Goal: Information Seeking & Learning: Find specific fact

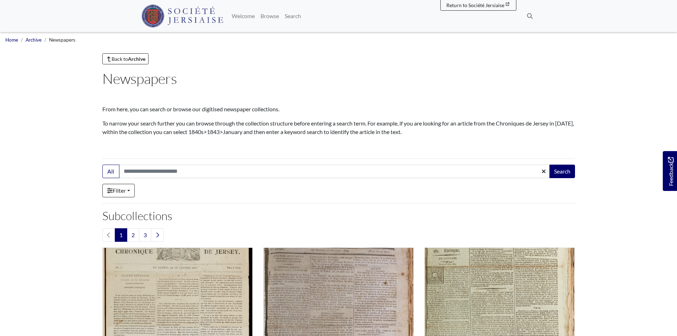
scroll to position [142, 0]
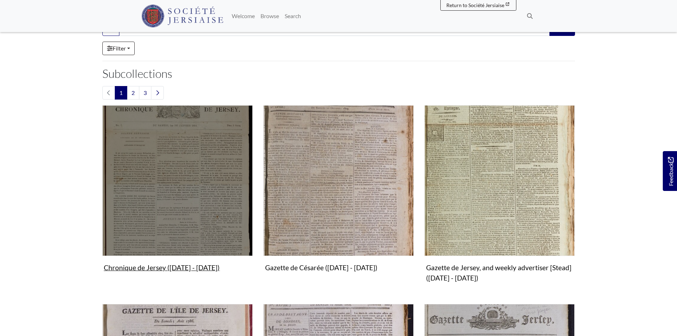
click at [171, 213] on img "Subcollection" at bounding box center [177, 180] width 150 height 150
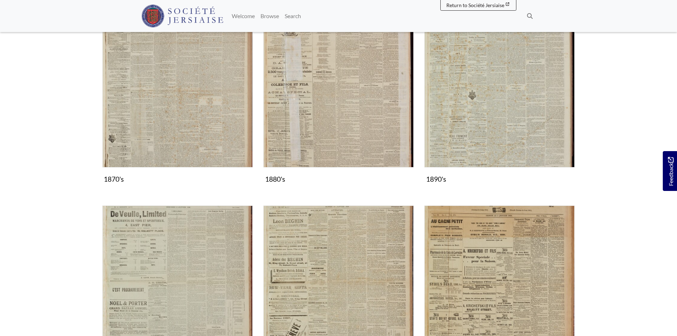
scroll to position [675, 0]
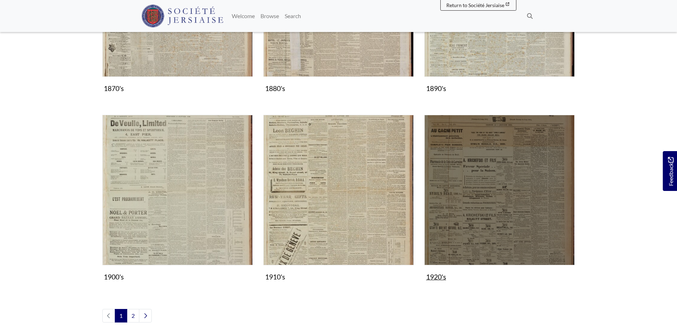
click at [525, 223] on img "Subcollection" at bounding box center [499, 190] width 150 height 150
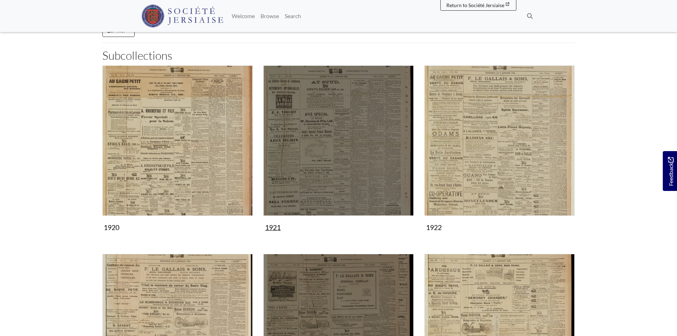
scroll to position [178, 0]
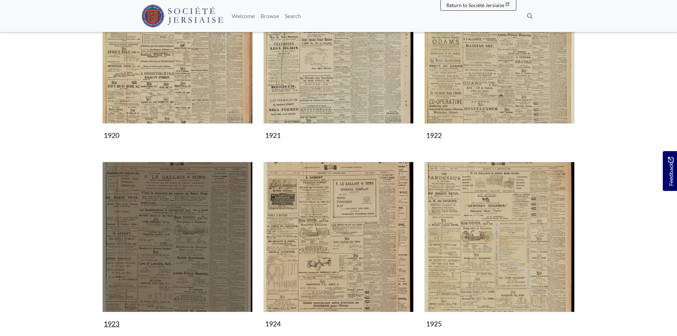
click at [177, 276] on img "Subcollection" at bounding box center [177, 237] width 150 height 150
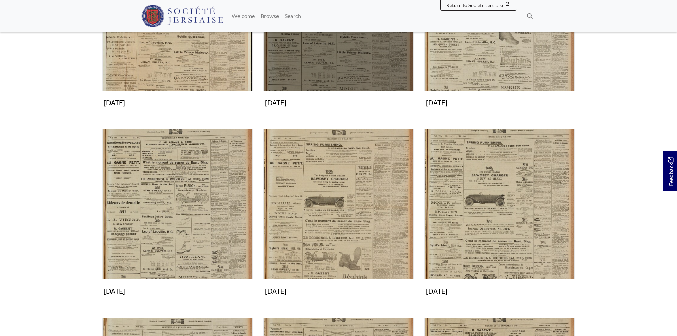
scroll to position [213, 0]
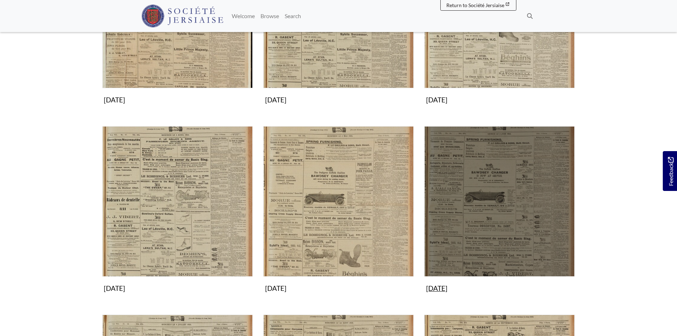
click at [487, 208] on img "Subcollection" at bounding box center [499, 201] width 150 height 150
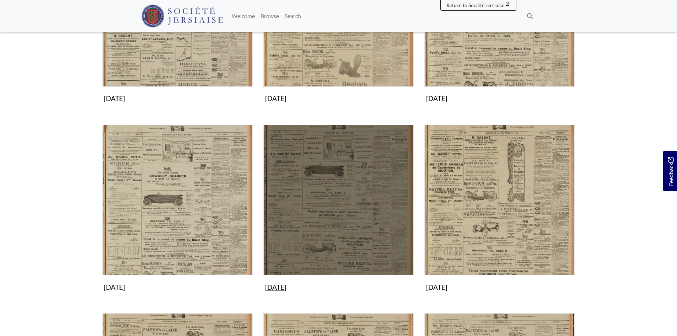
scroll to position [497, 0]
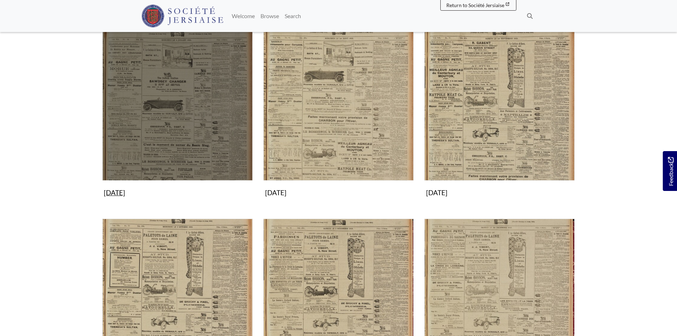
click at [206, 130] on img "Subcollection" at bounding box center [177, 105] width 150 height 150
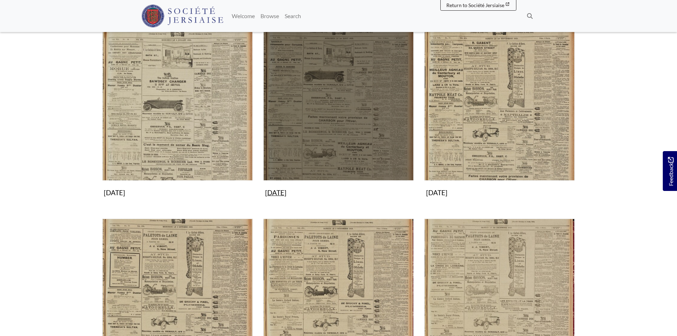
click at [370, 115] on img "Subcollection" at bounding box center [338, 105] width 150 height 150
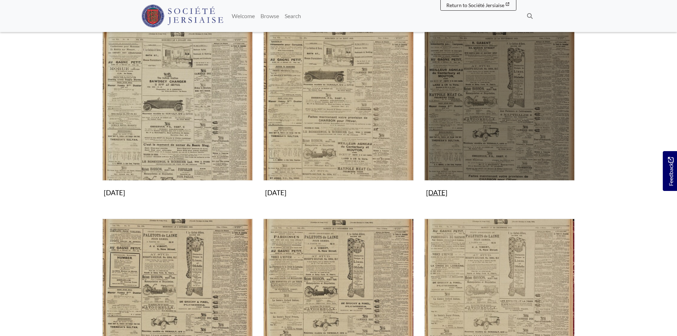
click at [500, 97] on img "Subcollection" at bounding box center [499, 105] width 150 height 150
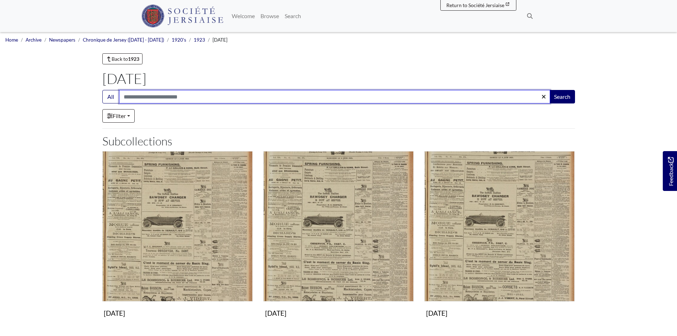
click at [140, 94] on input "Search:" at bounding box center [334, 96] width 431 height 13
type input "**********"
click at [549, 90] on button "Search" at bounding box center [562, 96] width 26 height 13
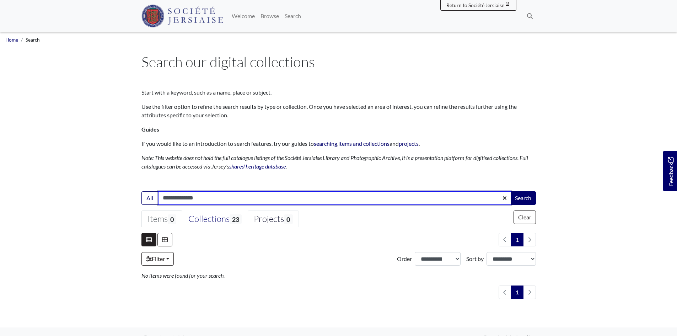
drag, startPoint x: 176, startPoint y: 197, endPoint x: 265, endPoint y: 212, distance: 90.0
click at [265, 212] on form "**********" at bounding box center [338, 245] width 394 height 108
type input "*****"
click at [510, 191] on button "Search" at bounding box center [523, 197] width 26 height 13
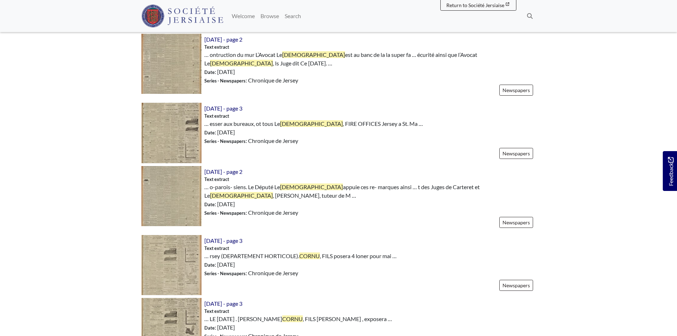
scroll to position [181, 0]
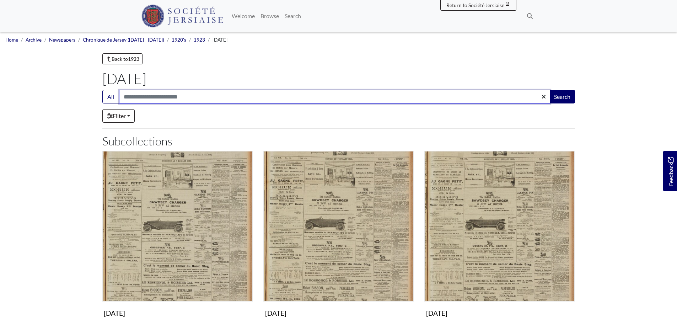
click at [159, 100] on input "Search:" at bounding box center [334, 96] width 431 height 13
type input "*****"
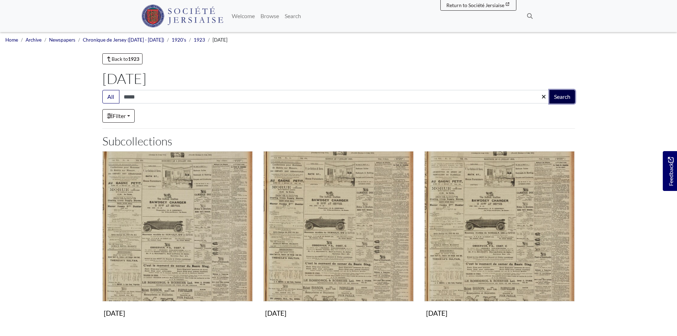
click at [563, 96] on button "Search" at bounding box center [562, 96] width 26 height 13
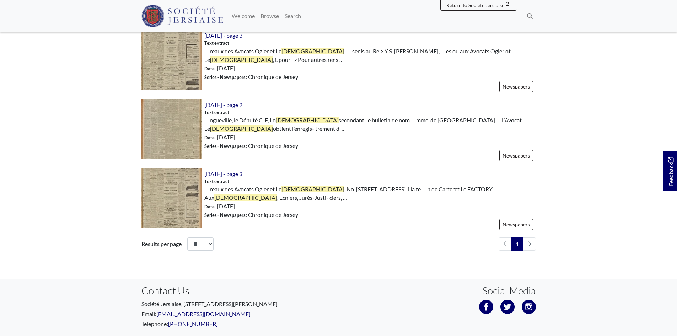
scroll to position [721, 0]
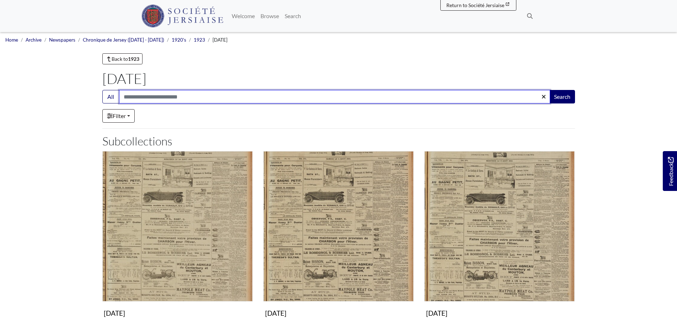
click at [156, 93] on input "Search:" at bounding box center [334, 96] width 431 height 13
type input "*****"
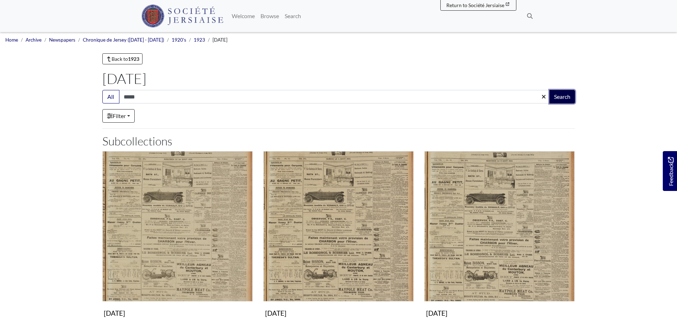
click at [566, 95] on button "Search" at bounding box center [562, 96] width 26 height 13
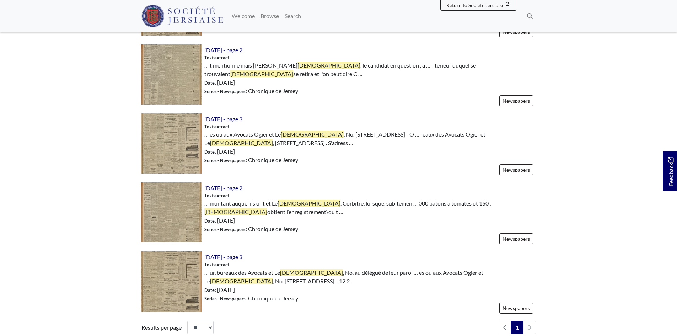
scroll to position [675, 0]
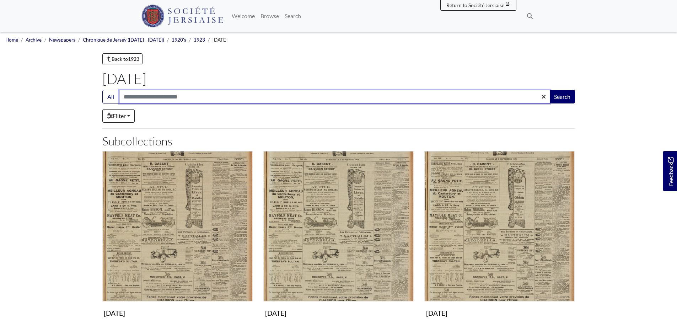
click at [137, 97] on input "Search:" at bounding box center [334, 96] width 431 height 13
type input "*****"
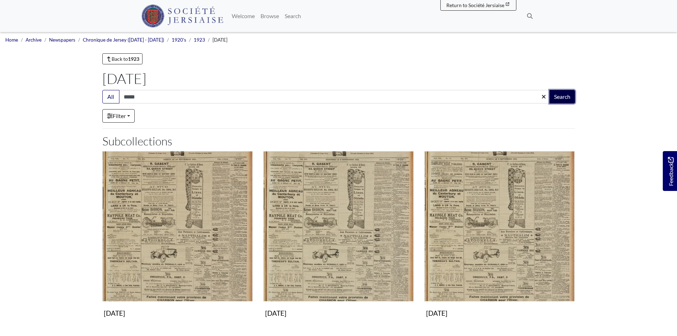
click at [552, 96] on button "Search" at bounding box center [562, 96] width 26 height 13
click at [124, 56] on link "Back to 1923" at bounding box center [122, 58] width 40 height 11
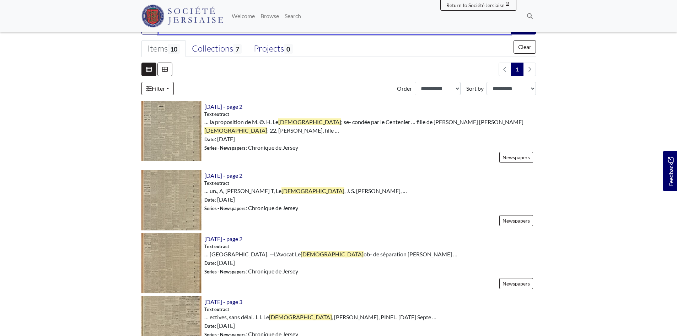
scroll to position [107, 0]
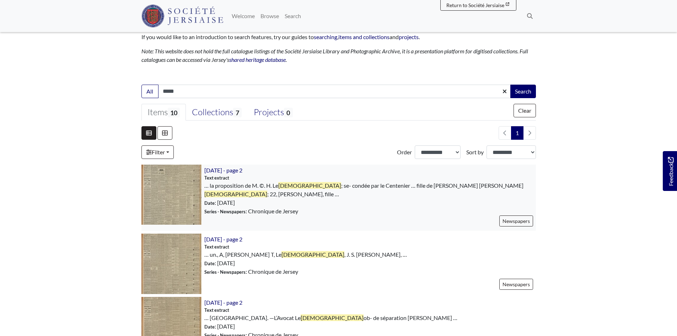
click at [174, 185] on img at bounding box center [171, 194] width 60 height 60
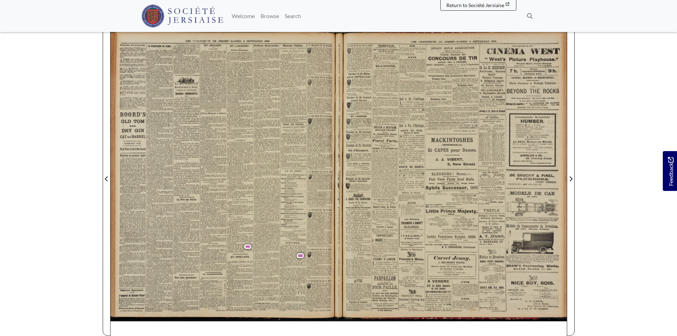
scroll to position [107, 0]
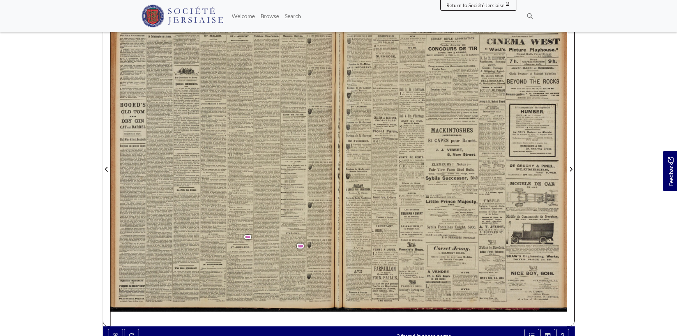
click at [292, 251] on div "Jane, fille de M. Joho" at bounding box center [292, 250] width 13 height 1
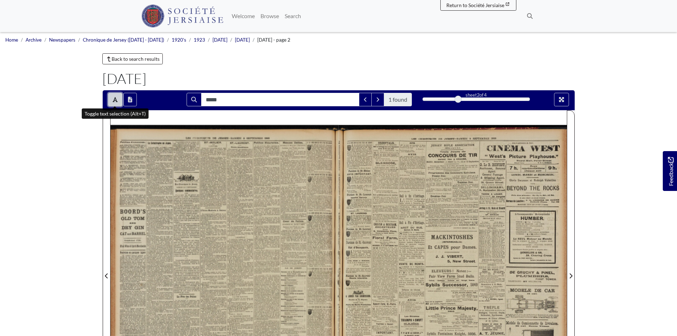
click at [118, 97] on button "Toggle text selection (Alt+T)" at bounding box center [115, 99] width 14 height 13
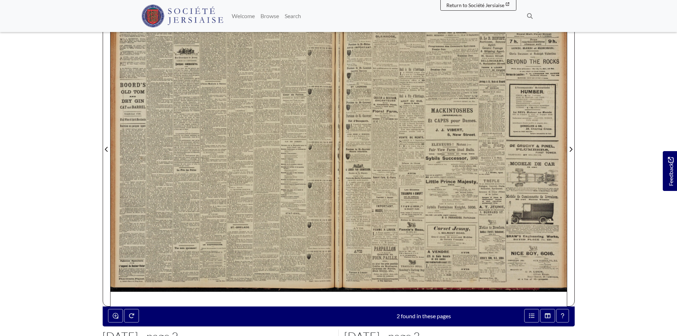
scroll to position [142, 0]
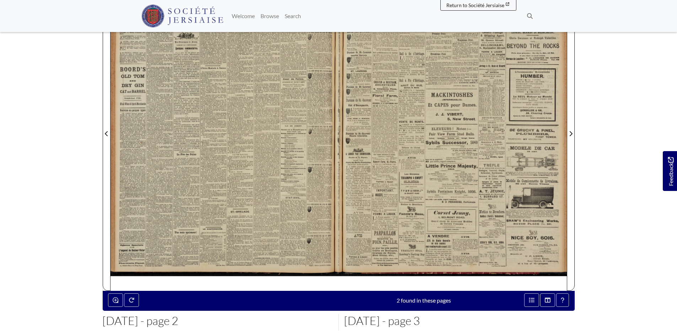
click at [321, 190] on div at bounding box center [224, 129] width 228 height 322
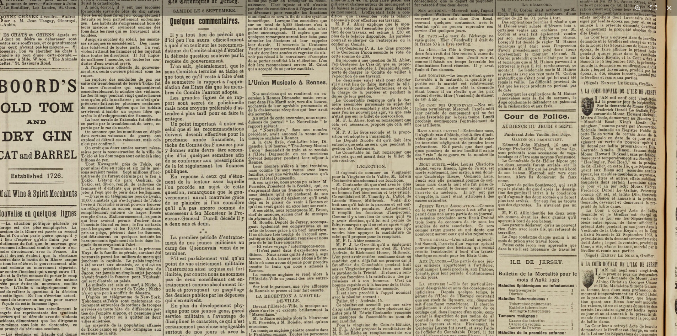
click at [455, 248] on img at bounding box center [322, 272] width 709 height 1003
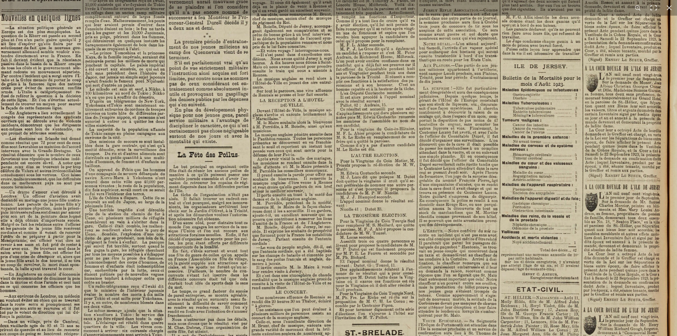
click at [484, 195] on img at bounding box center [326, 77] width 709 height 1003
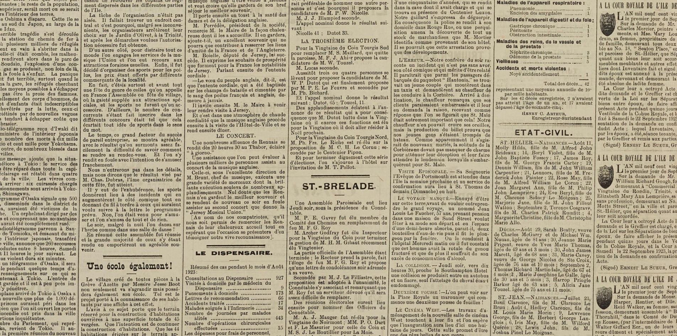
scroll to position [213, 0]
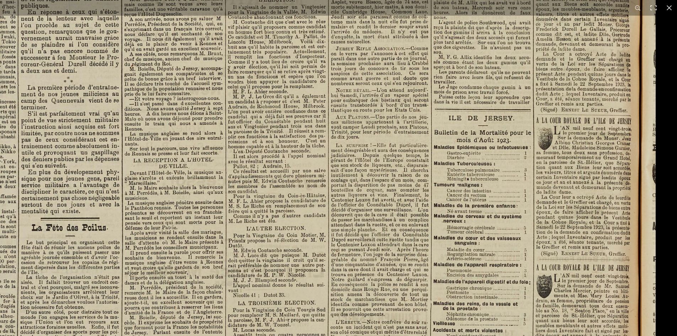
click at [459, 335] on html "Menu" at bounding box center [338, 89] width 677 height 604
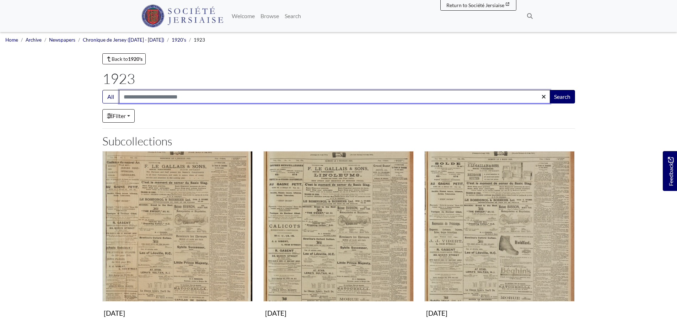
drag, startPoint x: 0, startPoint y: 0, endPoint x: 185, endPoint y: 85, distance: 203.9
click at [153, 95] on input "Search:" at bounding box center [334, 96] width 431 height 13
type input "********"
click at [549, 90] on button "Search" at bounding box center [562, 96] width 26 height 13
